Goal: Information Seeking & Learning: Compare options

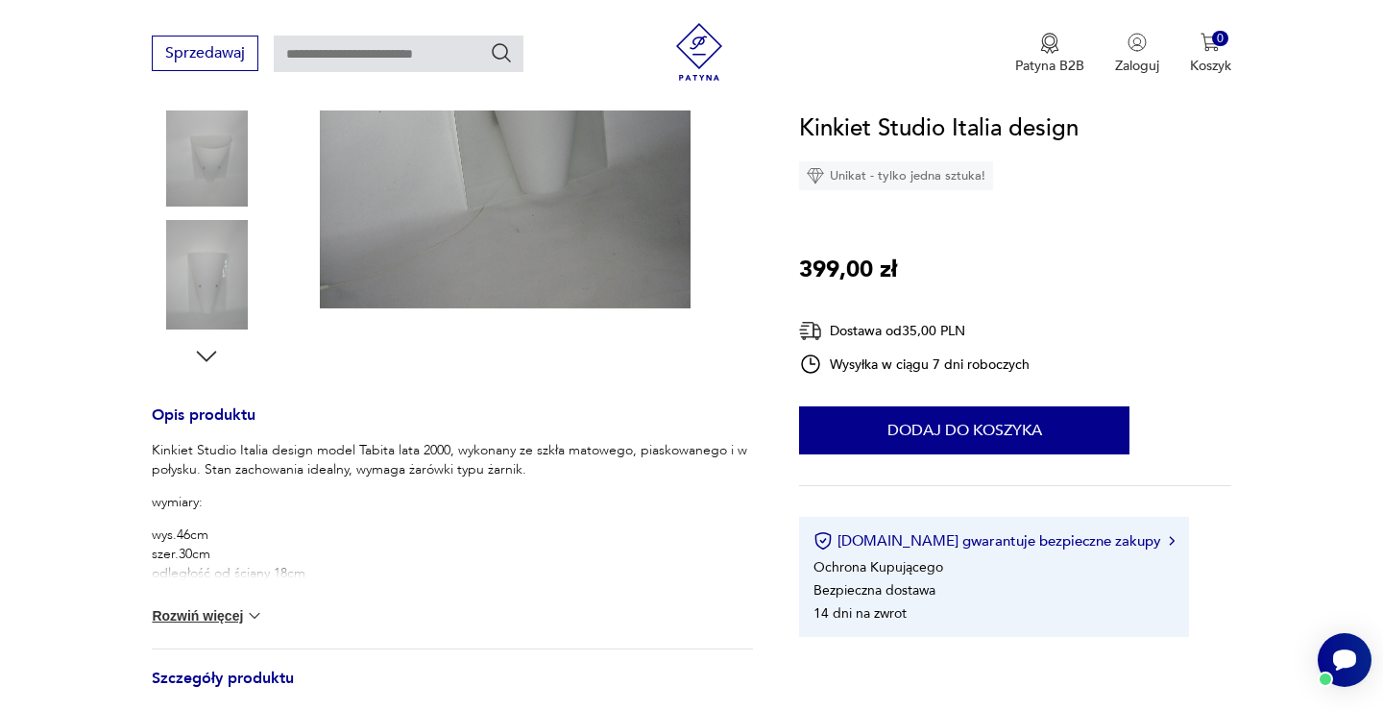
click at [199, 618] on button "Rozwiń więcej" at bounding box center [207, 615] width 111 height 19
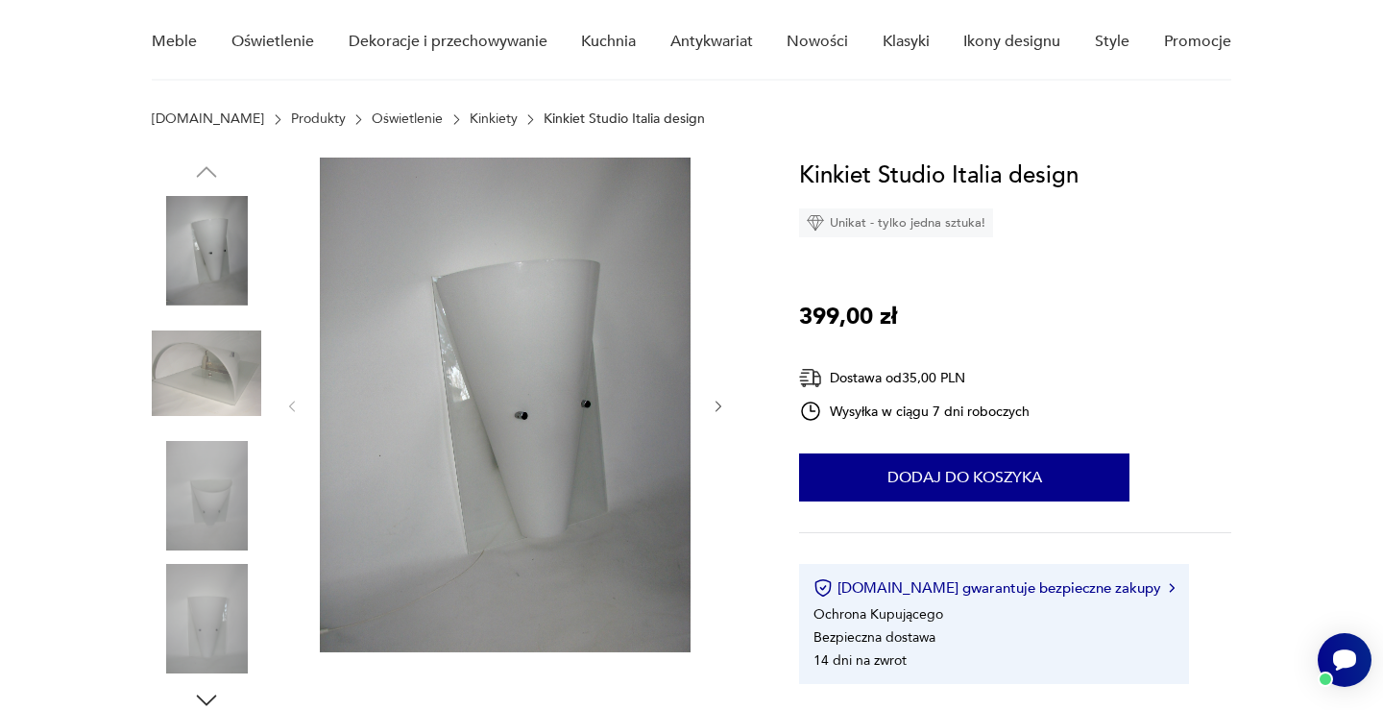
scroll to position [138, 0]
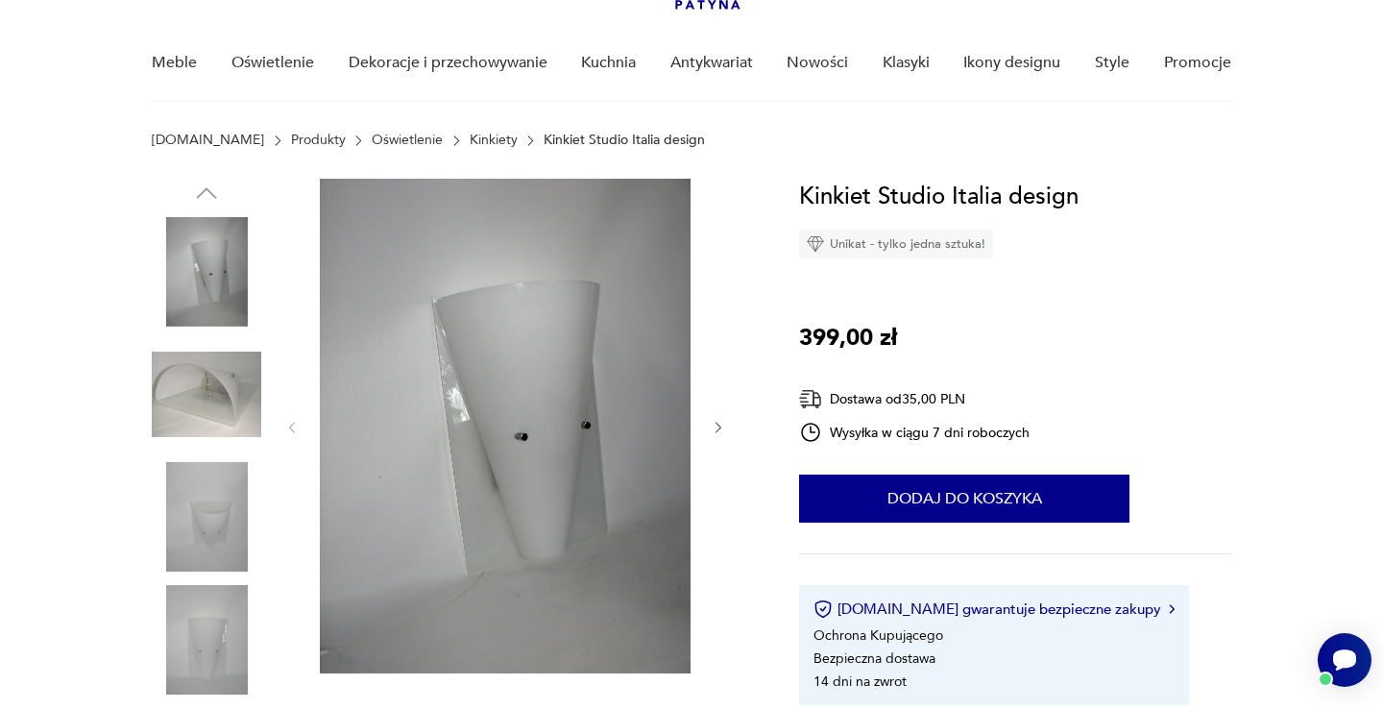
click at [720, 428] on icon "button" at bounding box center [719, 428] width 16 height 16
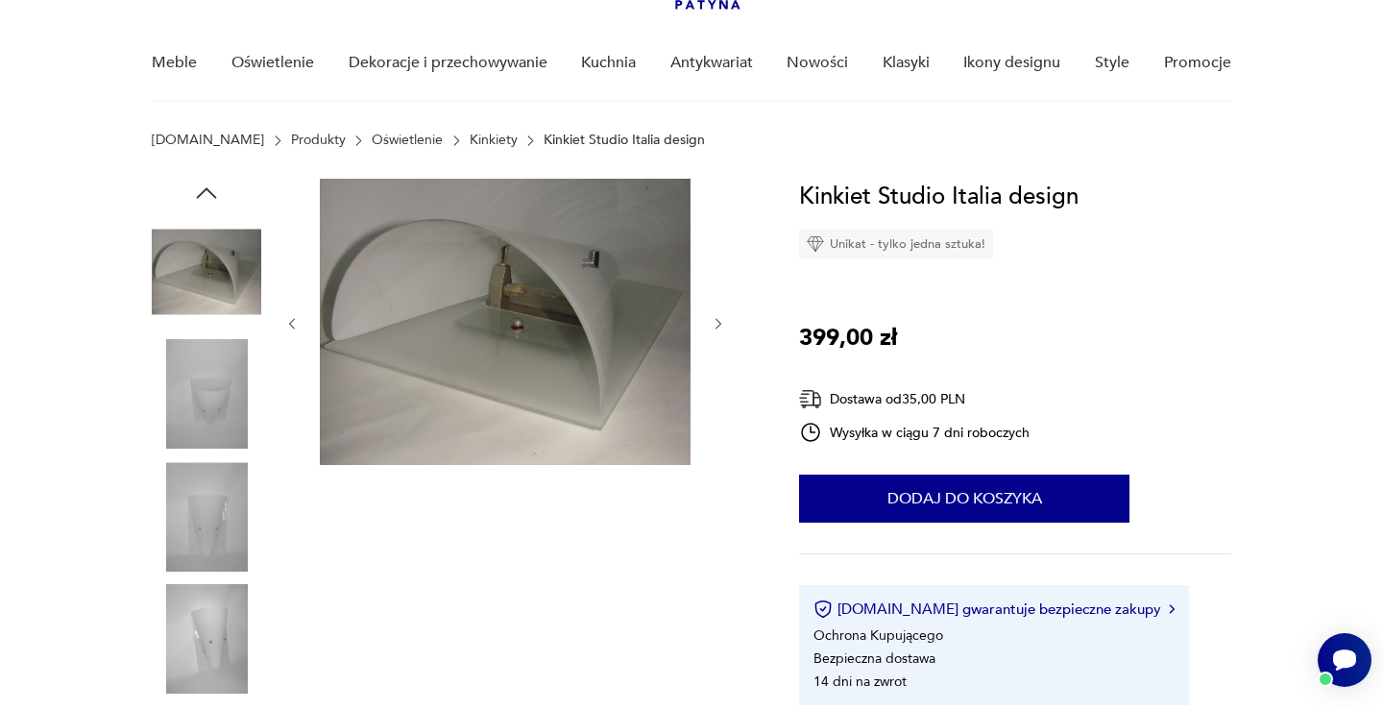
click at [720, 428] on div at bounding box center [505, 324] width 442 height 290
click at [289, 321] on icon "button" at bounding box center [292, 324] width 16 height 16
